Goal: Information Seeking & Learning: Learn about a topic

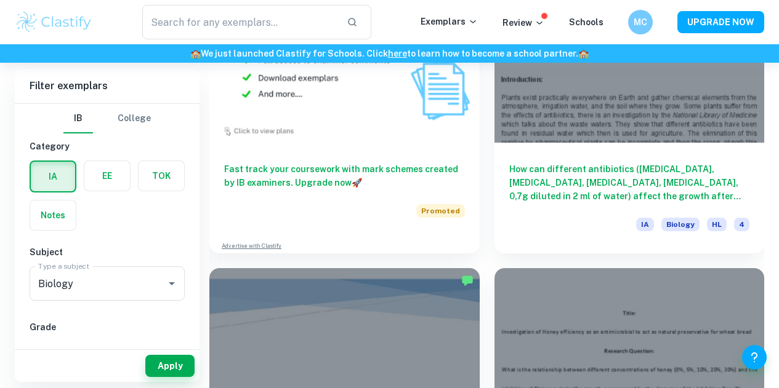
scroll to position [1485, 0]
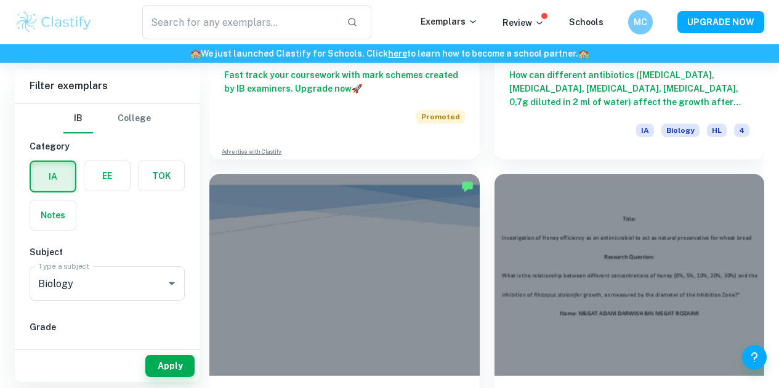
scroll to position [1580, 0]
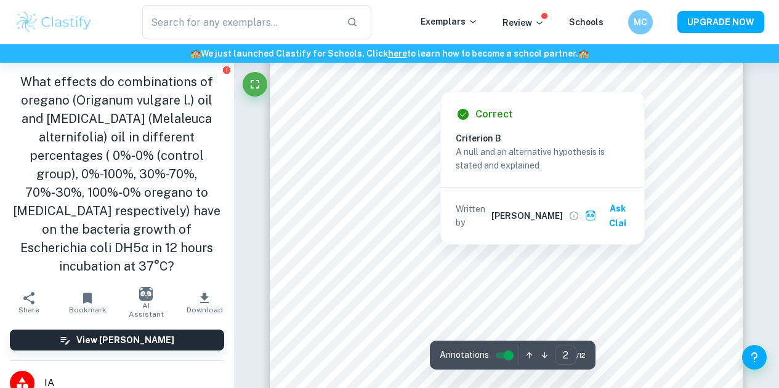
scroll to position [1074, 0]
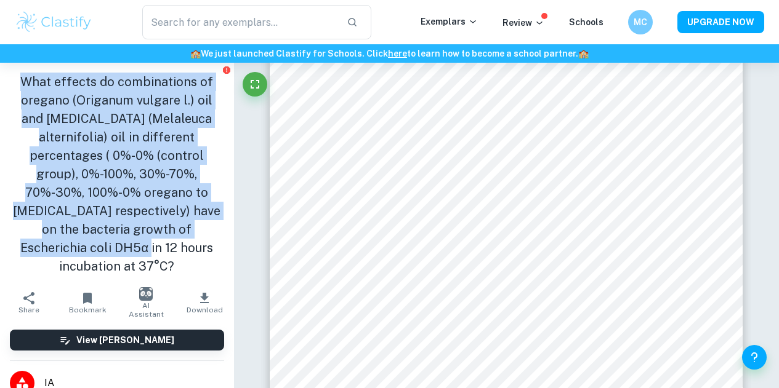
drag, startPoint x: 22, startPoint y: 85, endPoint x: 187, endPoint y: 238, distance: 225.6
click at [187, 238] on h1 "What effects do combinations of oregano (Origanum vulgare l.) oil and [MEDICAL_…" at bounding box center [117, 174] width 214 height 203
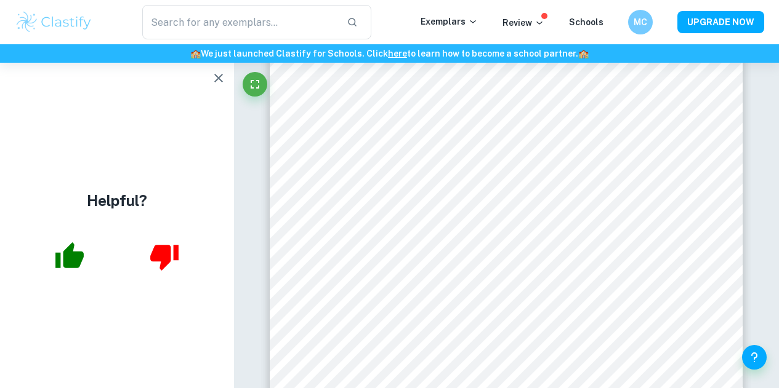
click at [54, 92] on div "Helpful?" at bounding box center [117, 226] width 234 height 326
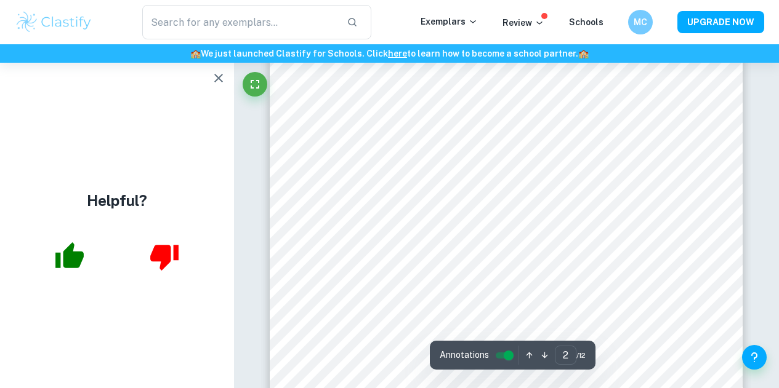
click at [216, 79] on icon "button" at bounding box center [218, 78] width 15 height 15
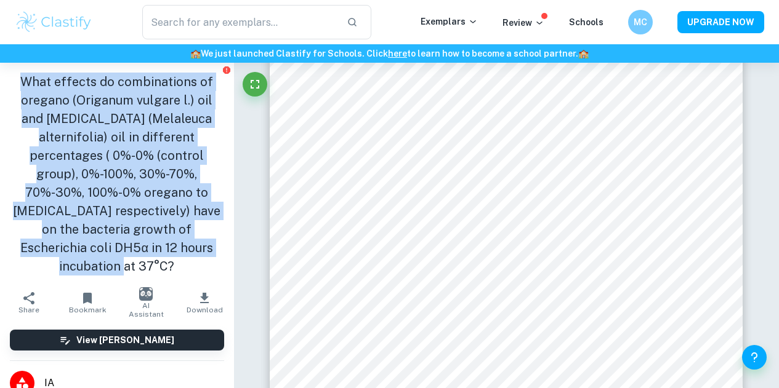
drag, startPoint x: 22, startPoint y: 83, endPoint x: 189, endPoint y: 247, distance: 234.2
click at [189, 247] on h1 "What effects do combinations of oregano (Origanum vulgare l.) oil and [MEDICAL_…" at bounding box center [117, 174] width 214 height 203
copy h1 "What effects do combinations of oregano (Origanum vulgare l.) oil and [MEDICAL_…"
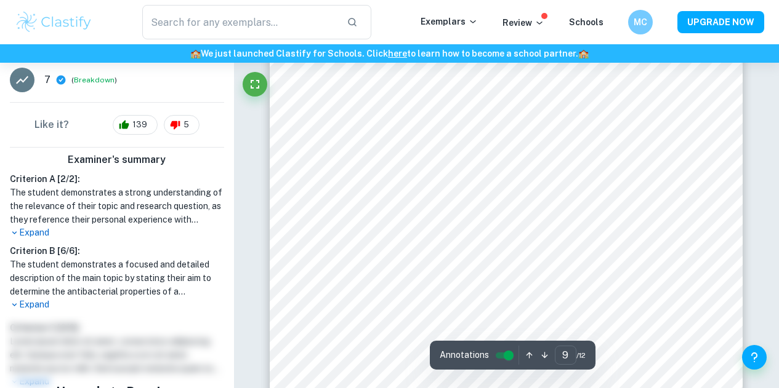
scroll to position [5870, 0]
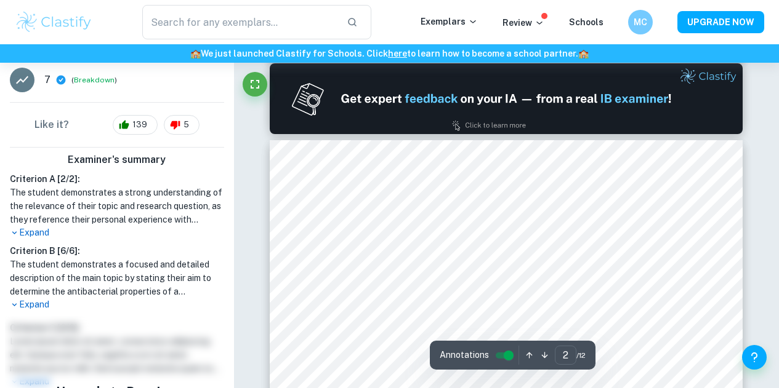
type input "1"
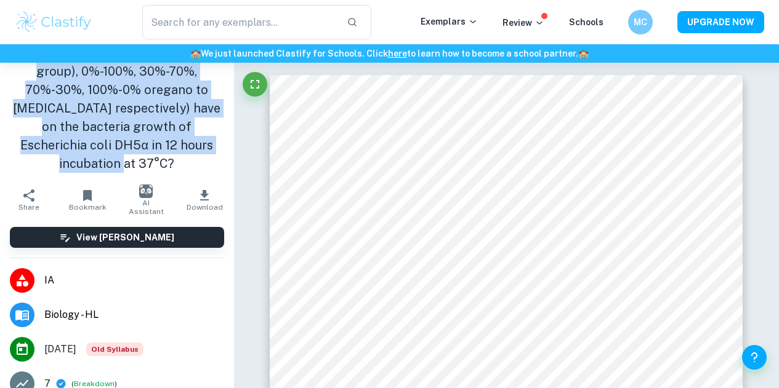
scroll to position [0, 0]
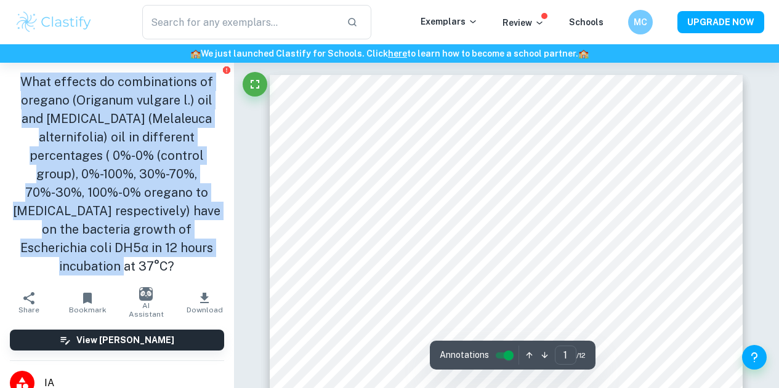
click at [146, 191] on h1 "What effects do combinations of oregano (Origanum vulgare l.) oil and [MEDICAL_…" at bounding box center [117, 174] width 214 height 203
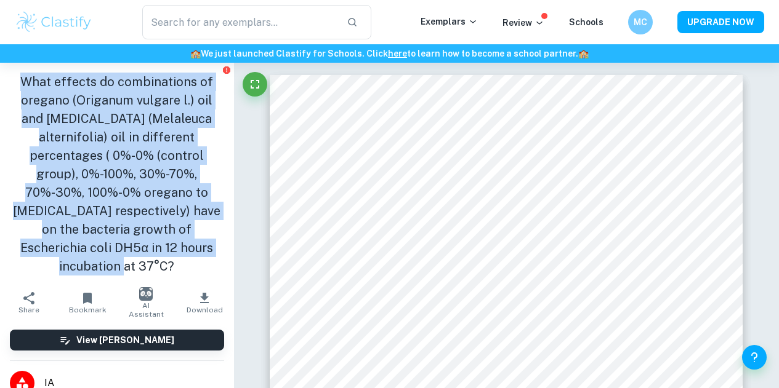
drag, startPoint x: 17, startPoint y: 78, endPoint x: 183, endPoint y: 246, distance: 236.3
click at [183, 246] on h1 "What effects do combinations of oregano (Origanum vulgare l.) oil and [MEDICAL_…" at bounding box center [117, 174] width 214 height 203
copy h1 "What effects do combinations of oregano (Origanum vulgare l.) oil and [MEDICAL_…"
click at [217, 157] on div "What effects do combinations of oregano (Origanum vulgare l.) oil and [MEDICAL_…" at bounding box center [117, 174] width 234 height 223
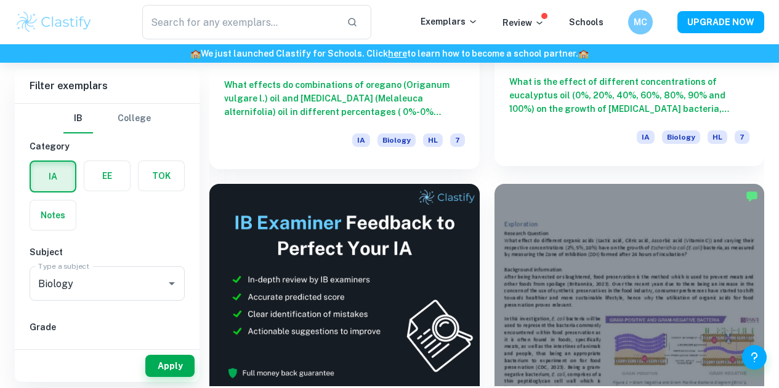
scroll to position [3182, 0]
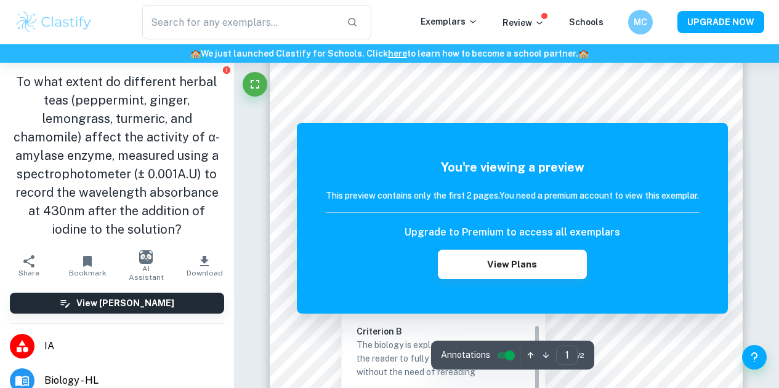
scroll to position [95, 0]
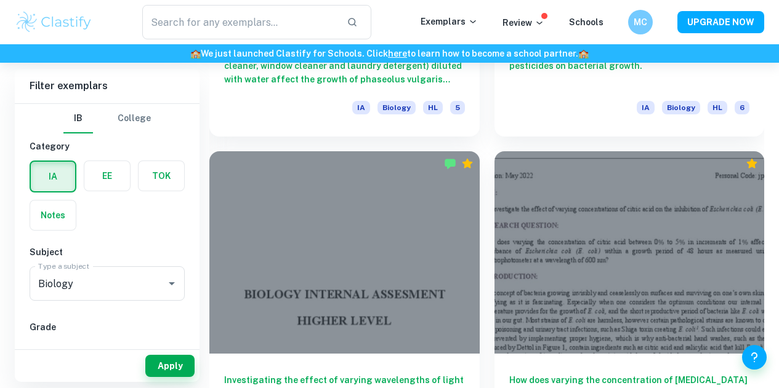
scroll to position [4526, 0]
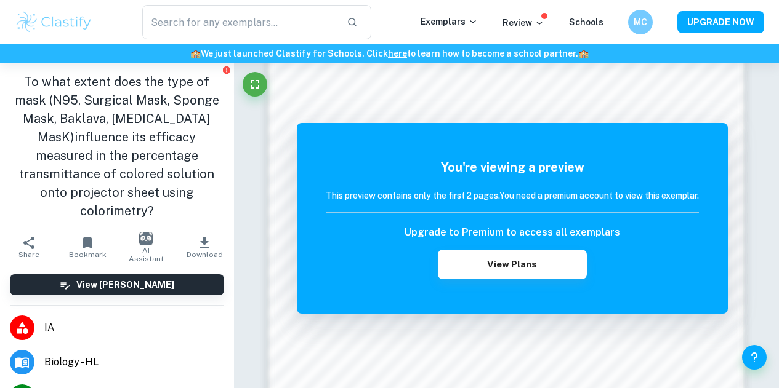
click at [121, 153] on h1 "To what extent does the type of mask (N95, Surgical Mask, Sponge Mask, Baklava,…" at bounding box center [117, 147] width 214 height 148
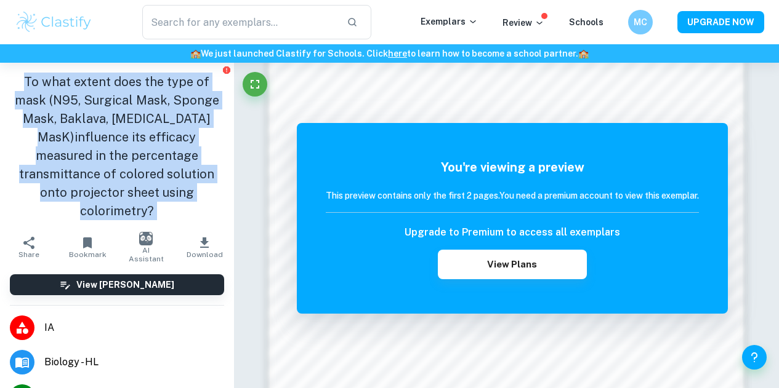
click at [121, 153] on h1 "To what extent does the type of mask (N95, Surgical Mask, Sponge Mask, Baklava,…" at bounding box center [117, 147] width 214 height 148
copy aside "To what extent does the type of mask (N95, Surgical Mask, Sponge Mask, Baklava,…"
